Goal: Navigation & Orientation: Go to known website

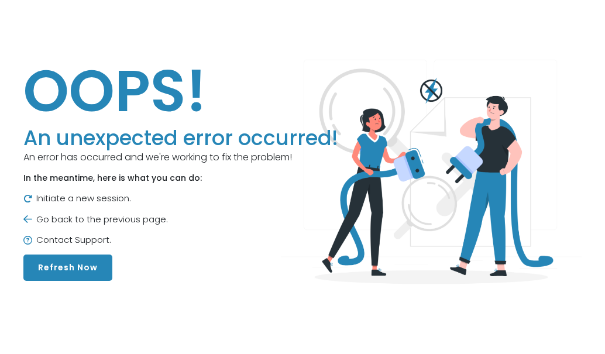
click at [75, 263] on button "Refresh Now" at bounding box center [67, 268] width 89 height 26
